Goal: Transaction & Acquisition: Purchase product/service

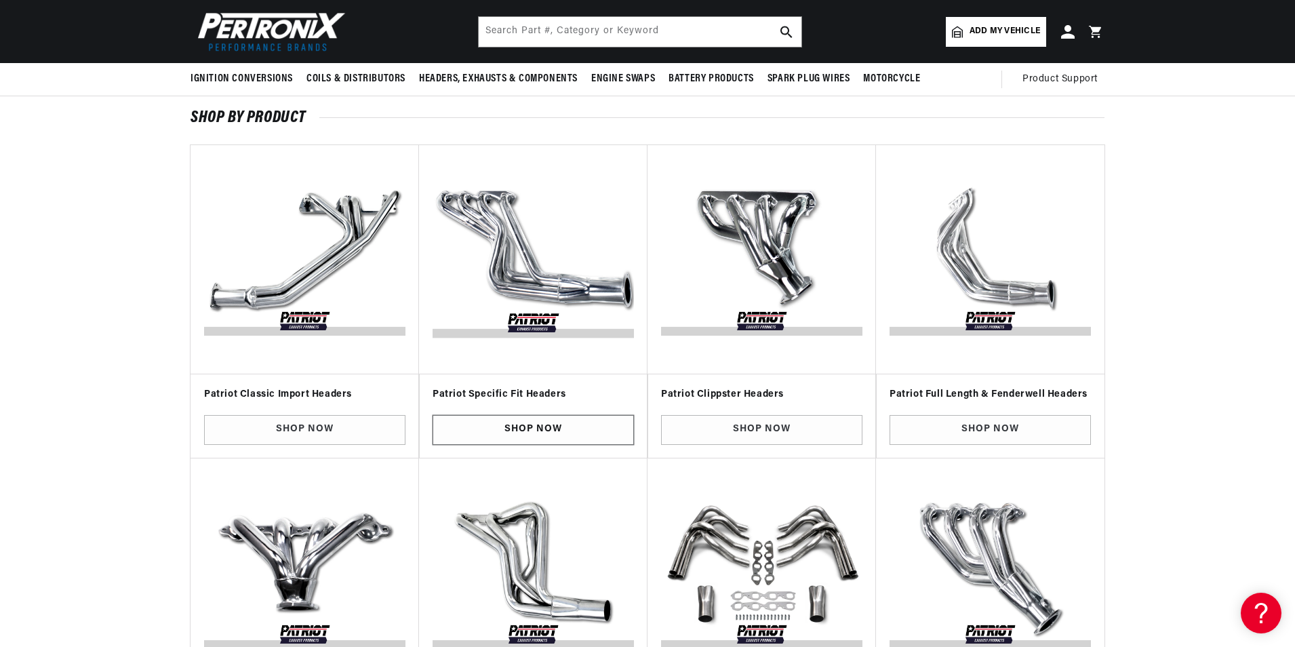
scroll to position [0, 411]
click at [591, 433] on link "Shop Now" at bounding box center [533, 430] width 201 height 31
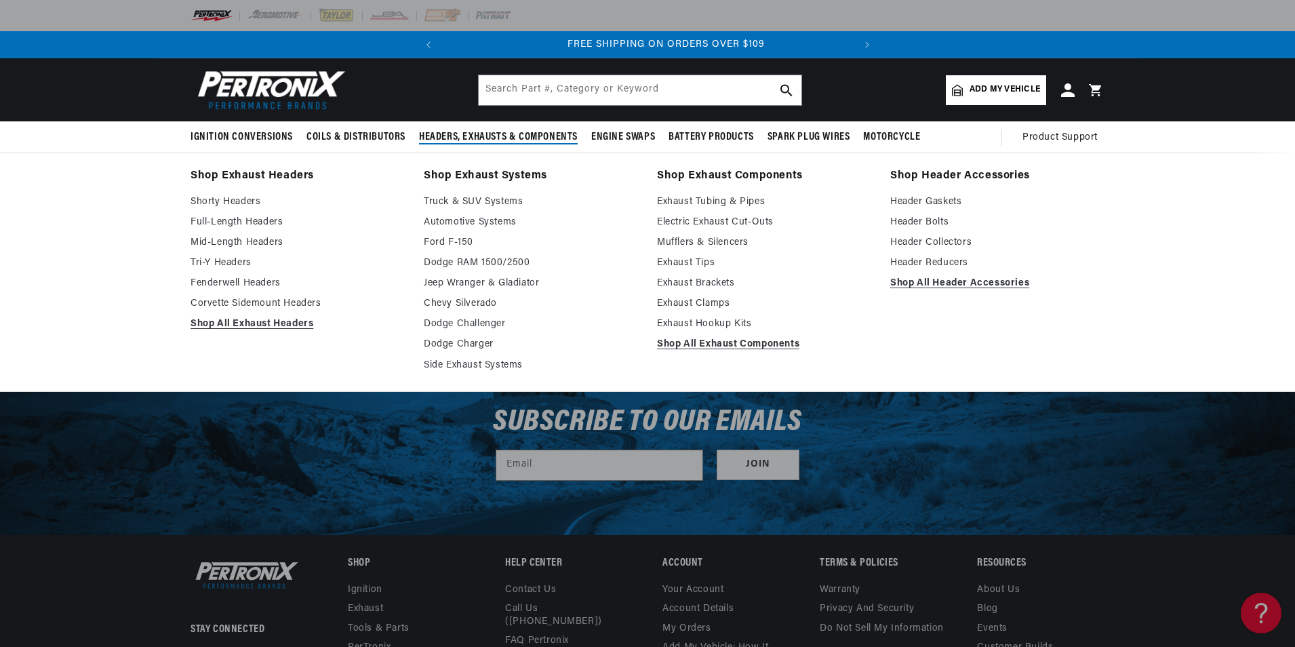
scroll to position [0, 411]
click at [275, 324] on link "Shop All Exhaust Headers" at bounding box center [298, 324] width 214 height 16
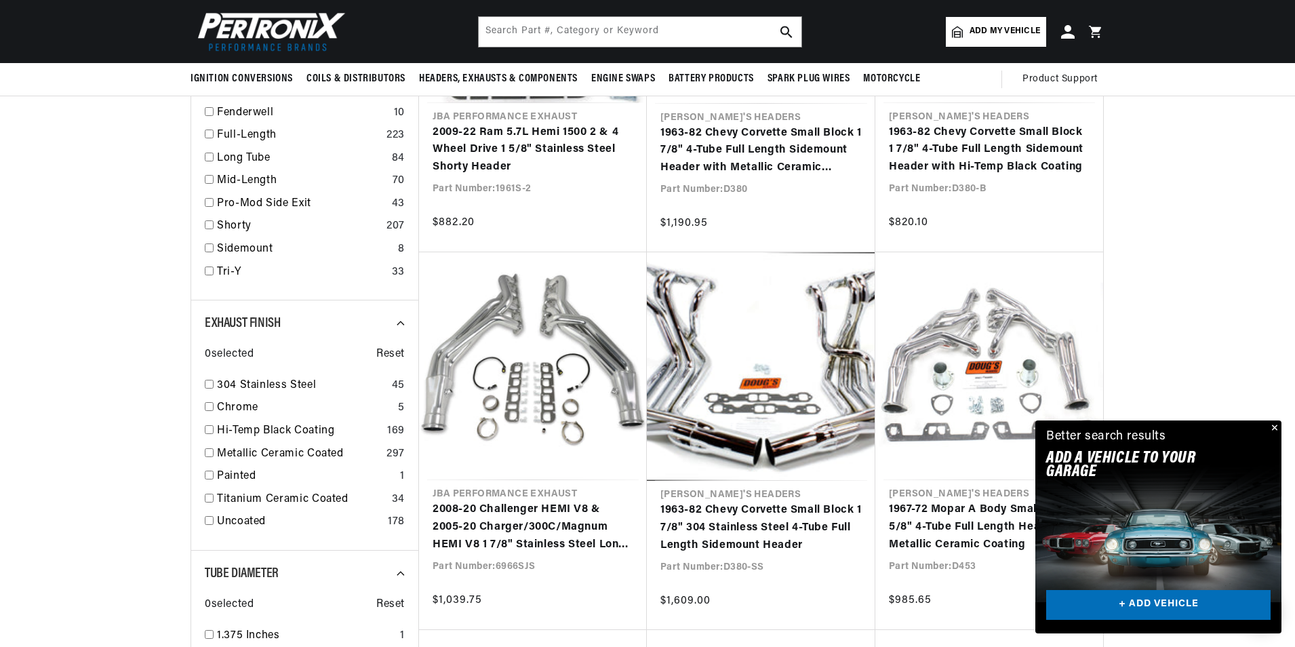
scroll to position [814, 0]
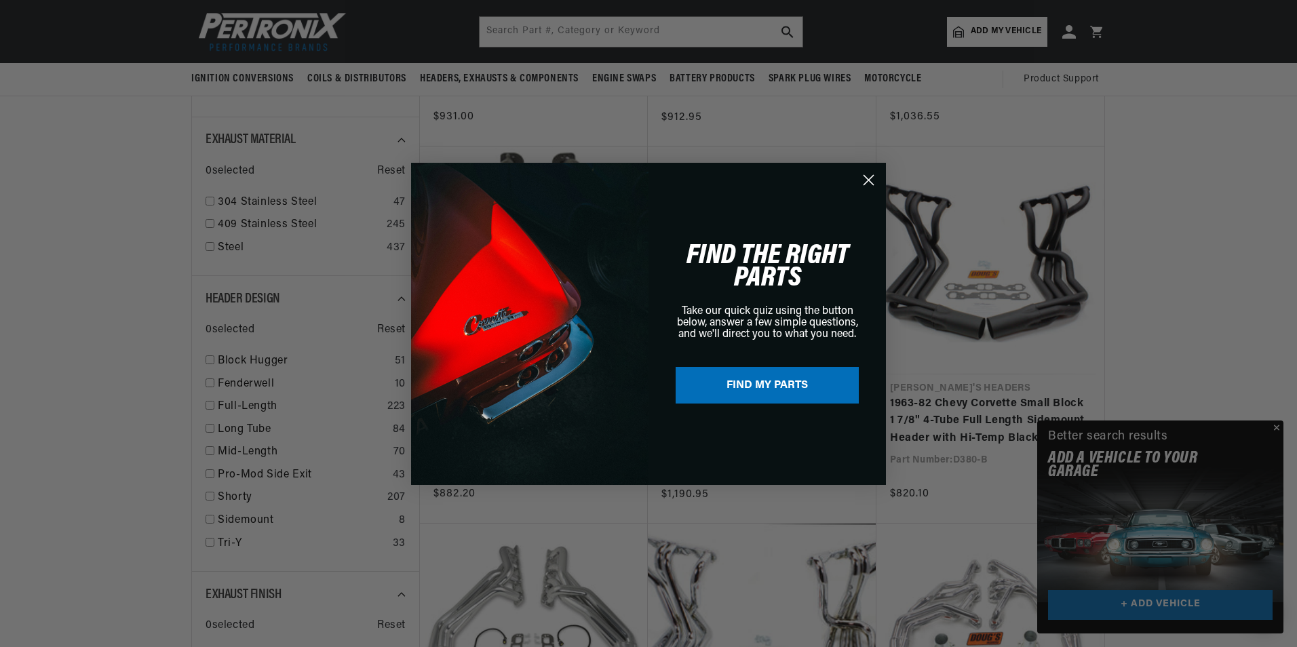
click at [1277, 425] on div "Close dialog FIND THE RIGHT PARTS Take our quick quiz using the button below, a…" at bounding box center [648, 323] width 1297 height 647
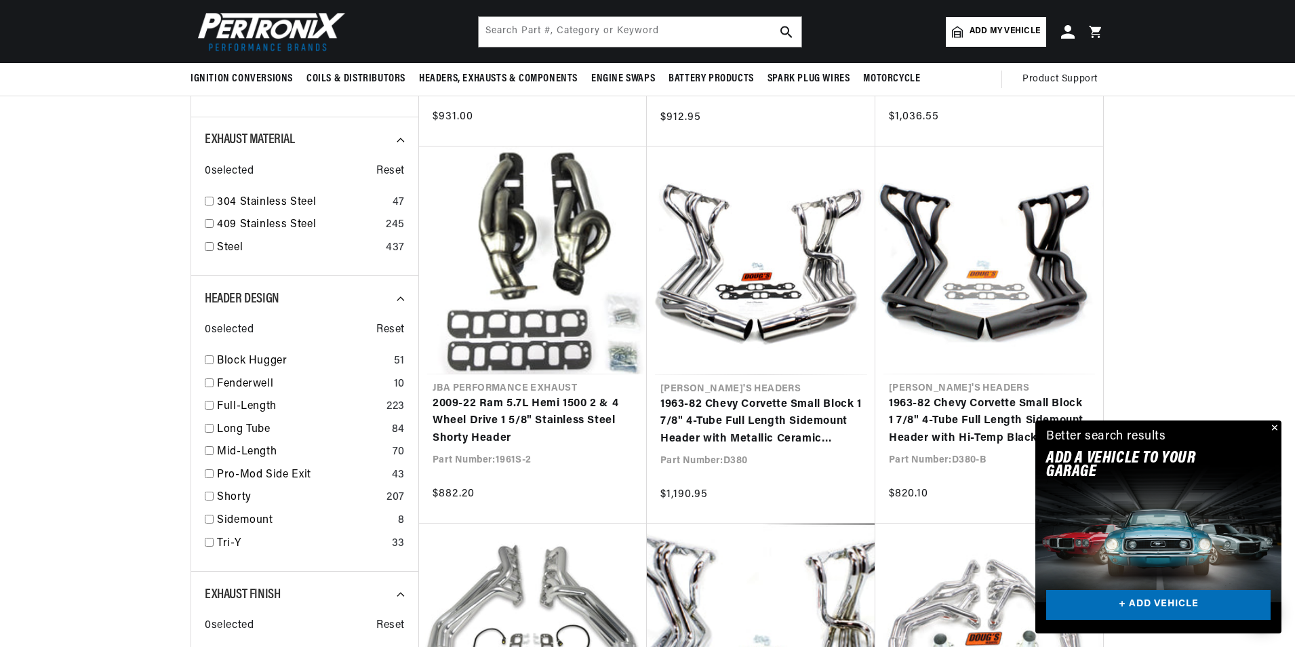
click at [1277, 425] on button "Close" at bounding box center [1274, 429] width 16 height 16
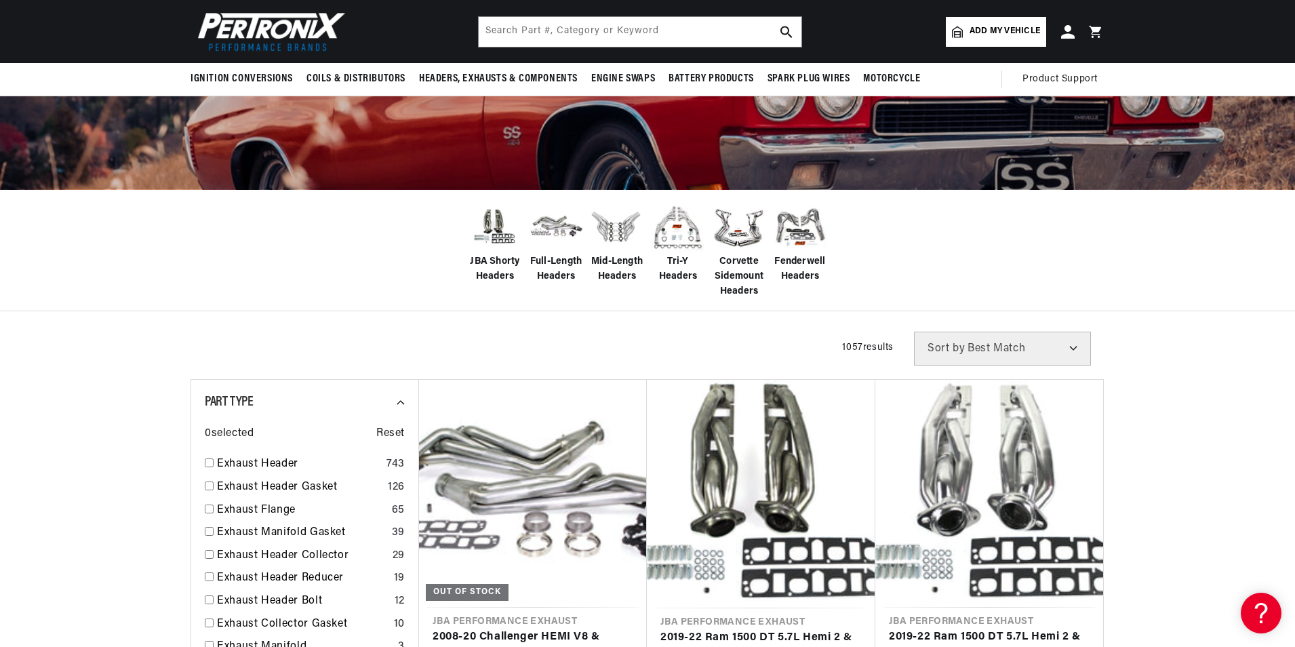
scroll to position [0, 411]
click at [624, 262] on span "Mid-Length Headers" at bounding box center [617, 269] width 54 height 31
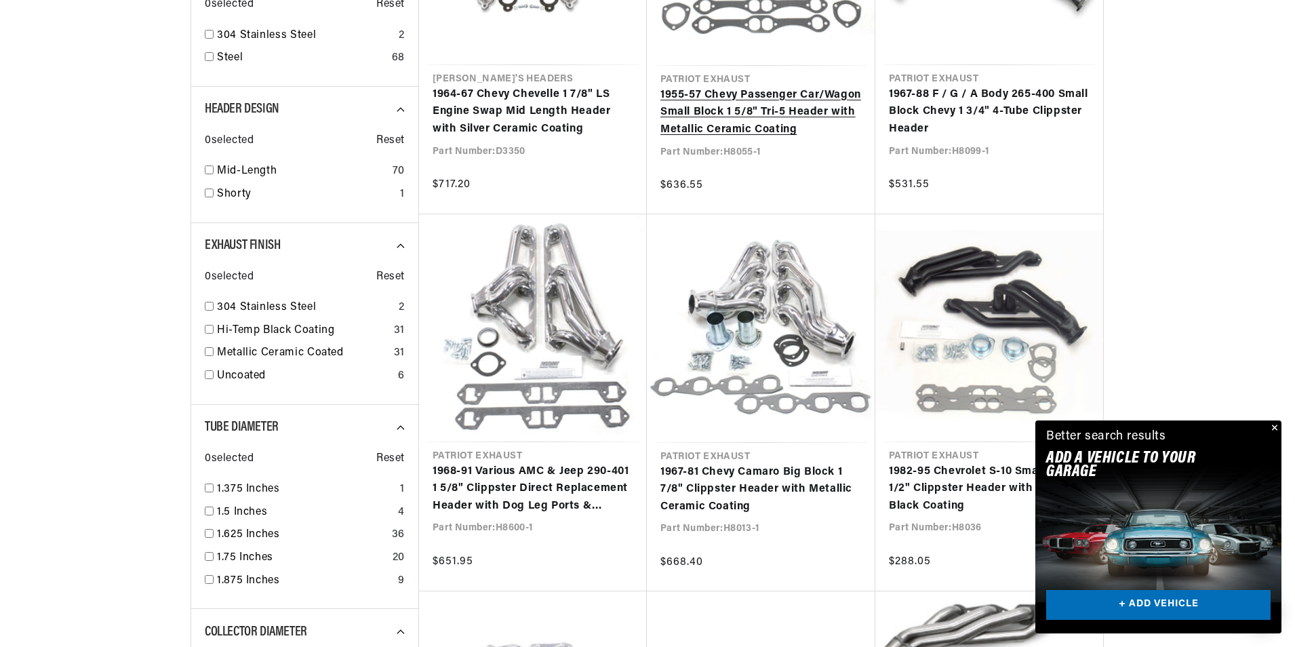
scroll to position [0, 411]
click at [1274, 425] on button "Close" at bounding box center [1274, 429] width 16 height 16
